Goal: Find specific page/section: Find specific page/section

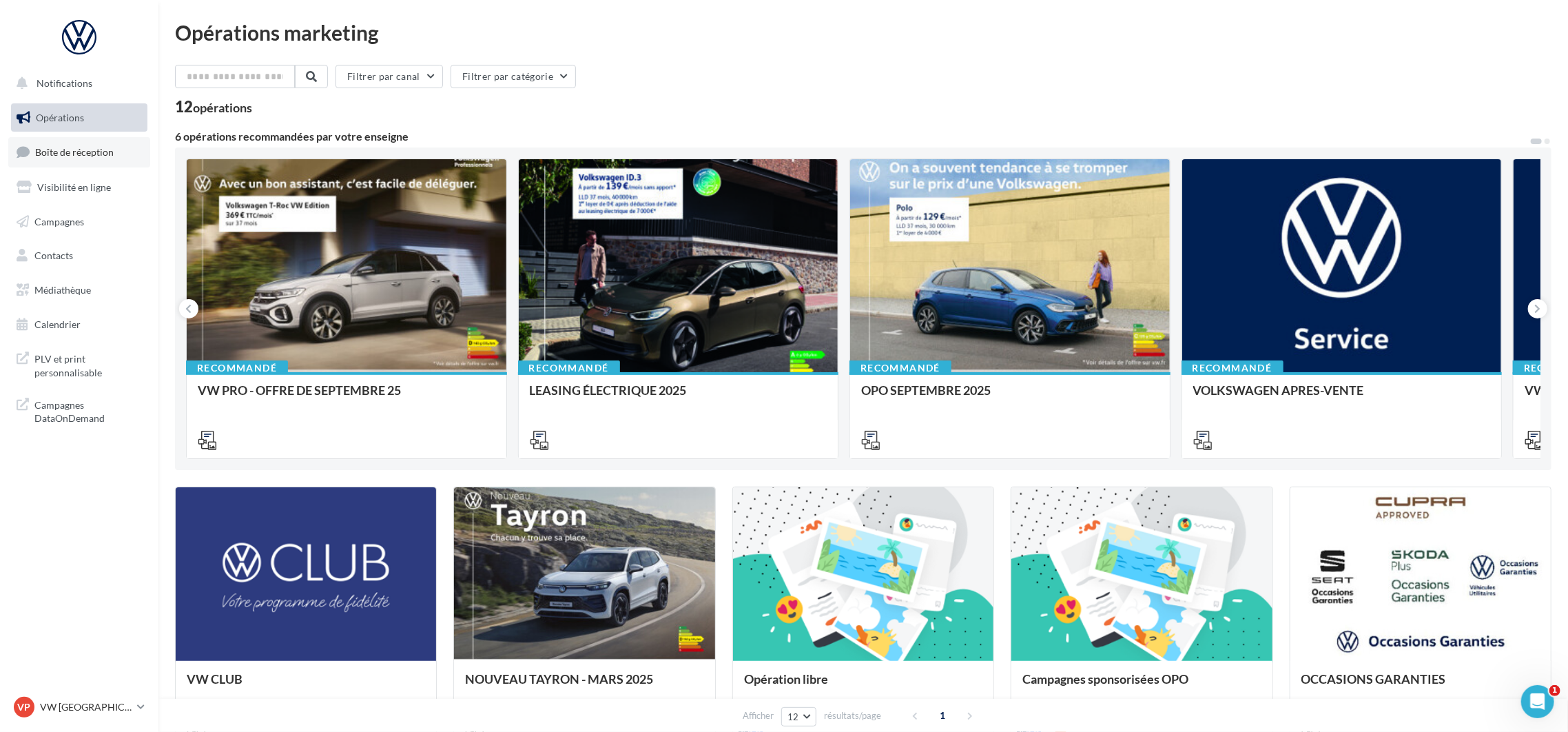
click at [75, 153] on span "Boîte de réception" at bounding box center [74, 152] width 78 height 12
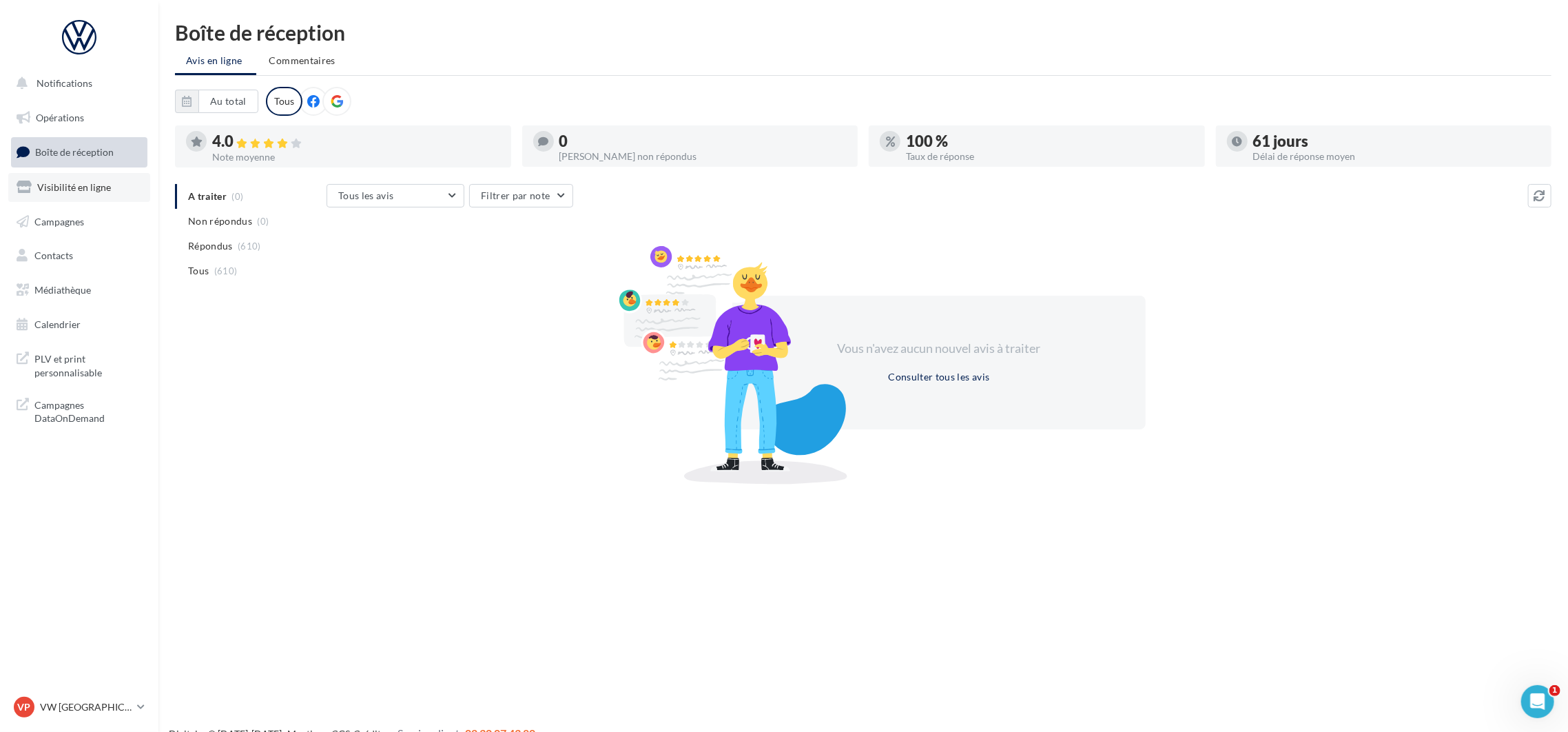
click at [71, 179] on link "Visibilité en ligne" at bounding box center [79, 187] width 142 height 29
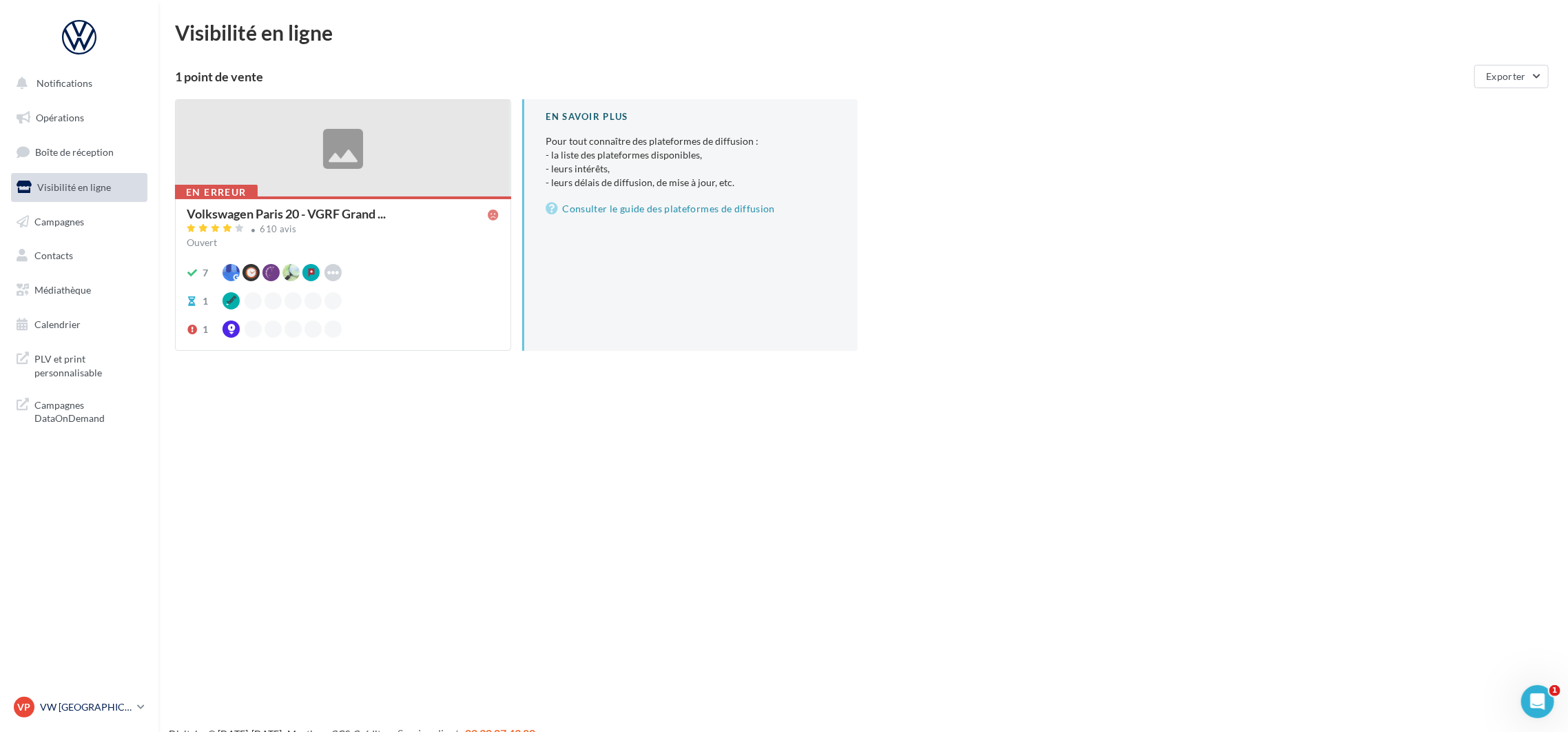
click at [63, 704] on p "VW [GEOGRAPHIC_DATA] 20" at bounding box center [86, 707] width 92 height 14
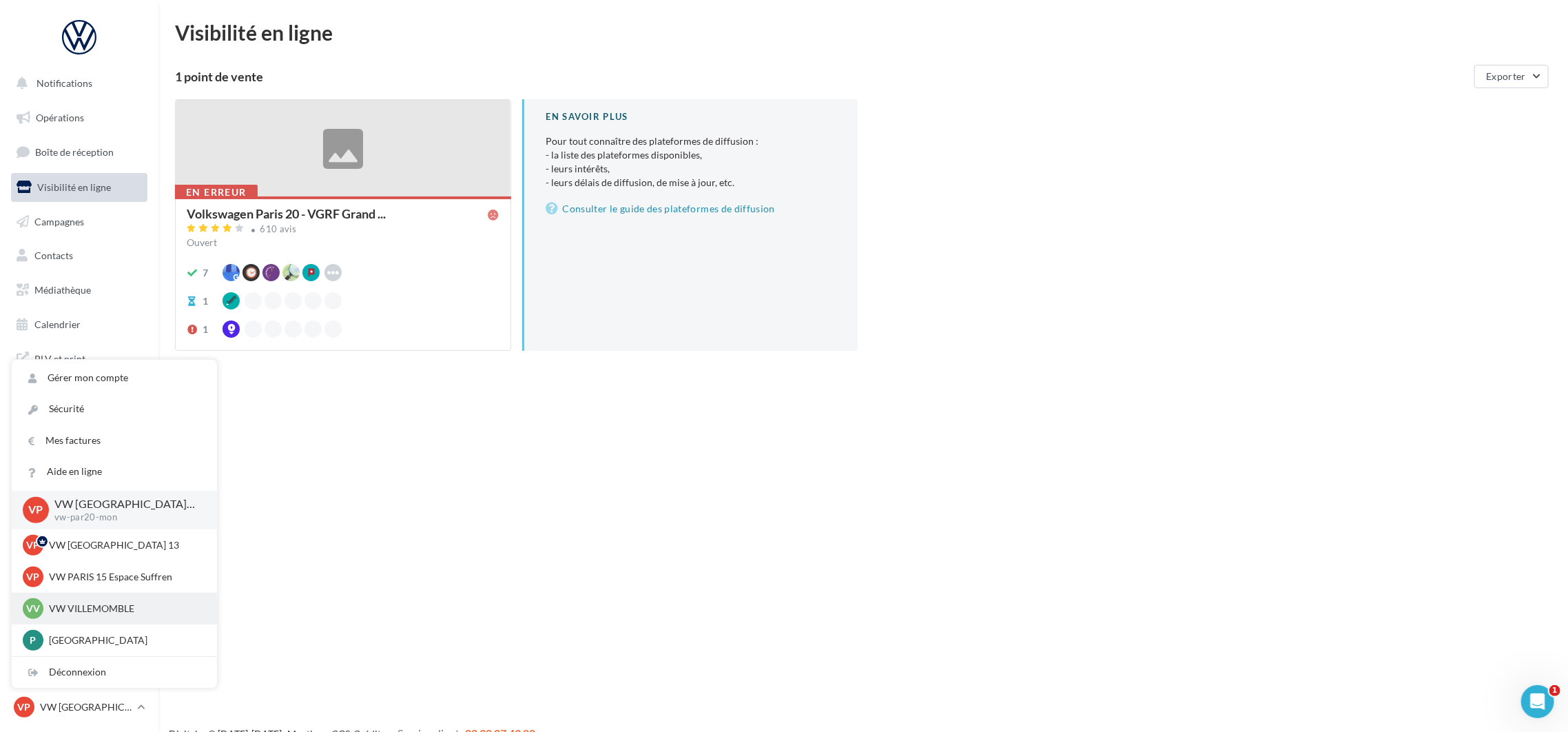
click at [84, 613] on p "VW VILLEMOMBLE" at bounding box center [125, 608] width 152 height 14
